Goal: Transaction & Acquisition: Purchase product/service

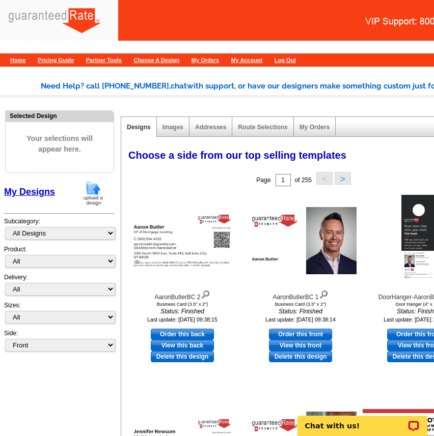
click at [94, 191] on img at bounding box center [93, 193] width 26 height 26
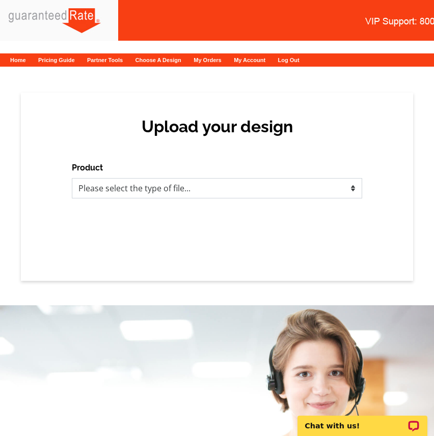
click at [150, 180] on select "Please select the type of file... Postcards Calendars Business Cards Letters an…" at bounding box center [217, 188] width 290 height 20
select select "3"
click at [72, 178] on select "Please select the type of file... Postcards Calendars Business Cards Letters an…" at bounding box center [217, 188] width 290 height 20
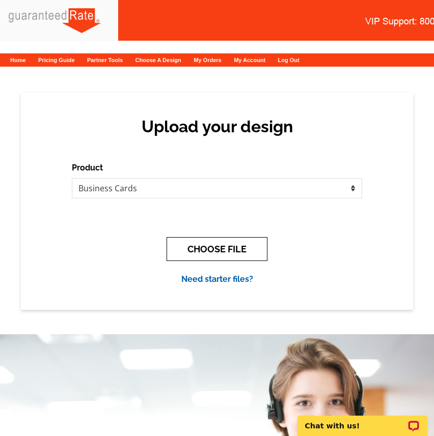
click at [256, 244] on button "CHOOSE FILE" at bounding box center [216, 249] width 101 height 24
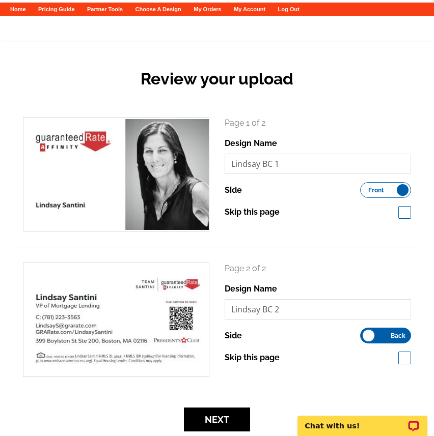
scroll to position [54, 0]
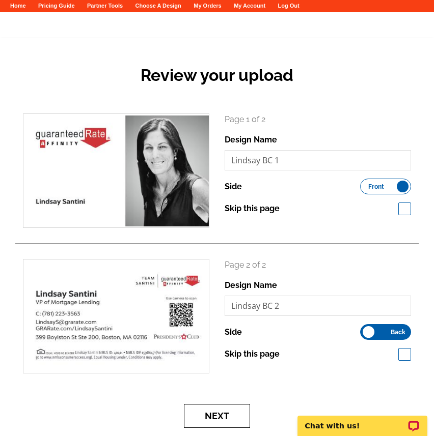
click at [221, 416] on button "Next" at bounding box center [217, 416] width 66 height 24
